Goal: Transaction & Acquisition: Purchase product/service

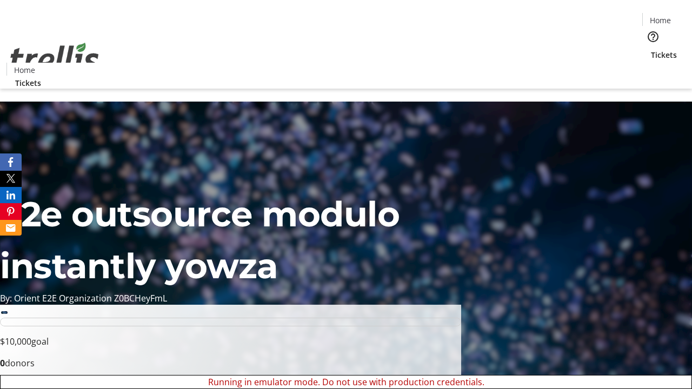
click at [662, 16] on span "Sign Up" at bounding box center [665, 15] width 31 height 13
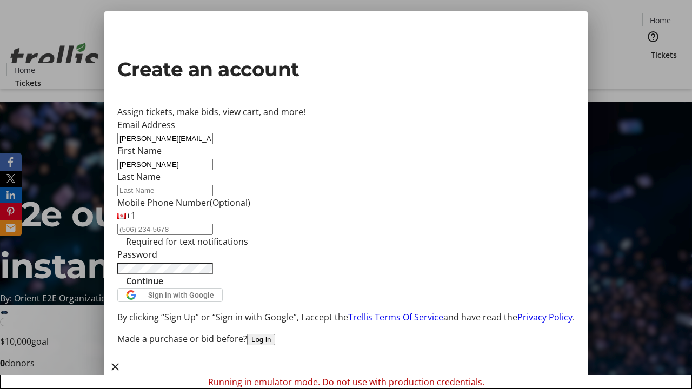
type input "[PERSON_NAME]"
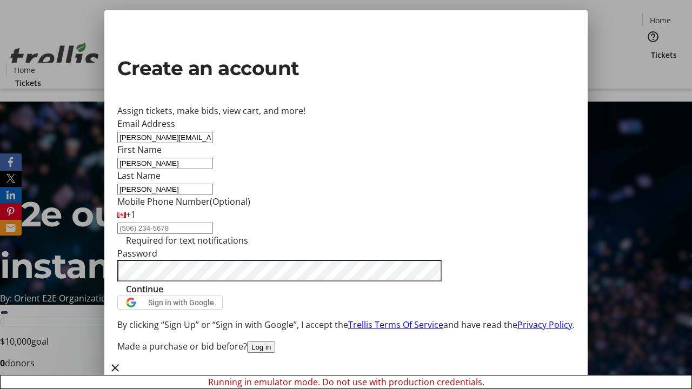
click at [163, 296] on span "Continue" at bounding box center [144, 289] width 37 height 13
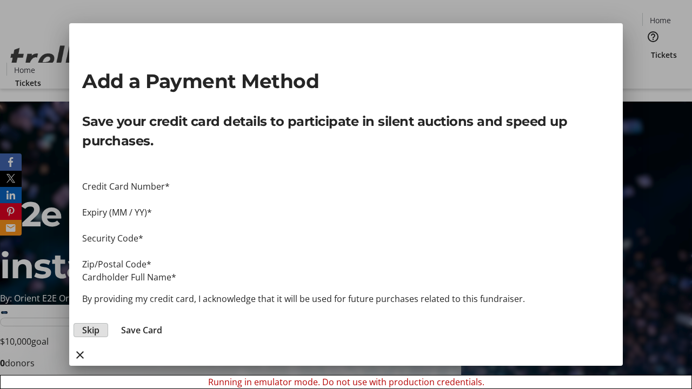
click at [100, 324] on span "Skip" at bounding box center [90, 330] width 17 height 13
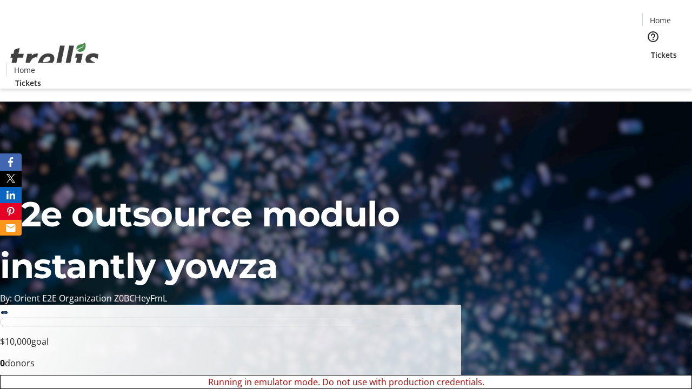
click at [651, 49] on span "Tickets" at bounding box center [664, 54] width 26 height 11
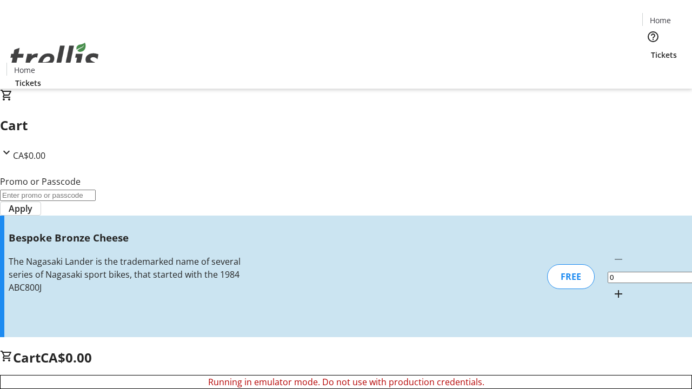
click at [612, 288] on mat-icon "Increment by one" at bounding box center [618, 294] width 13 height 13
type input "1"
